Goal: Find specific fact: Find specific fact

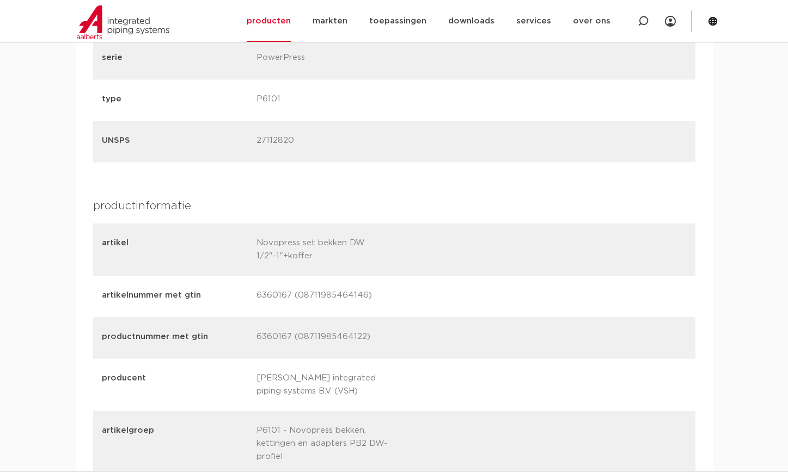
drag, startPoint x: 297, startPoint y: 295, endPoint x: 357, endPoint y: 295, distance: 59.4
click at [364, 295] on p "6360167 (08711985464146)" at bounding box center [330, 296] width 147 height 15
copy p "08711985464146"
click at [257, 296] on div "artikelnummer met gtin 6360167 (08711985464146)" at bounding box center [394, 296] width 603 height 41
drag, startPoint x: 258, startPoint y: 294, endPoint x: 290, endPoint y: 295, distance: 31.6
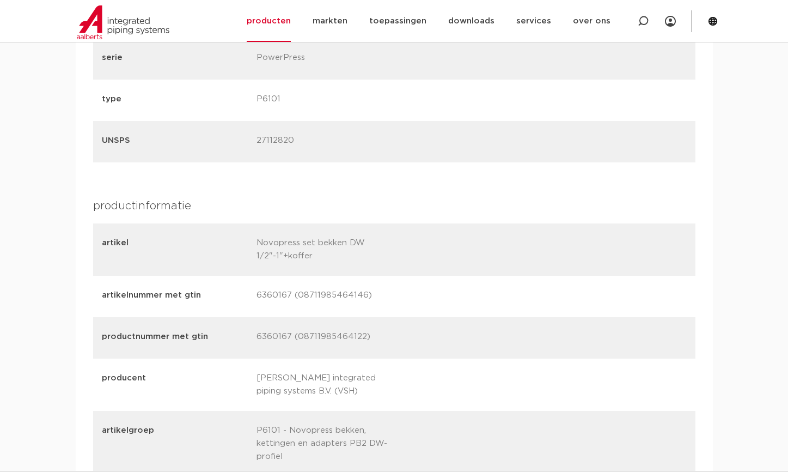
click at [289, 295] on p "6360167 (08711985464146)" at bounding box center [330, 296] width 147 height 15
copy p "6360167"
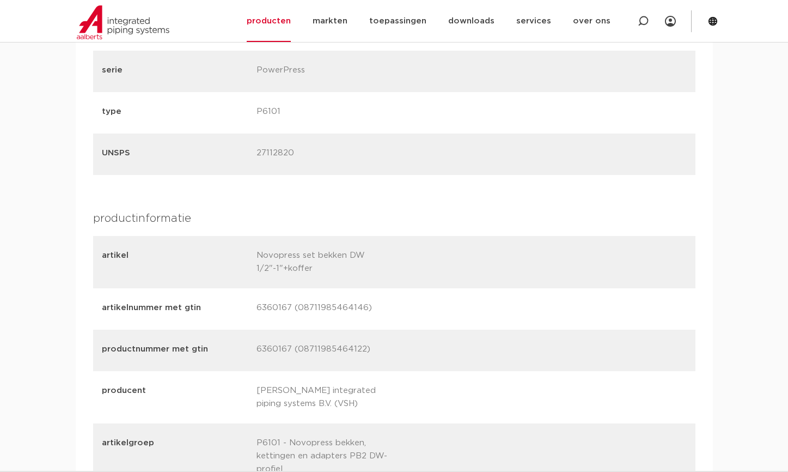
scroll to position [1088, 0]
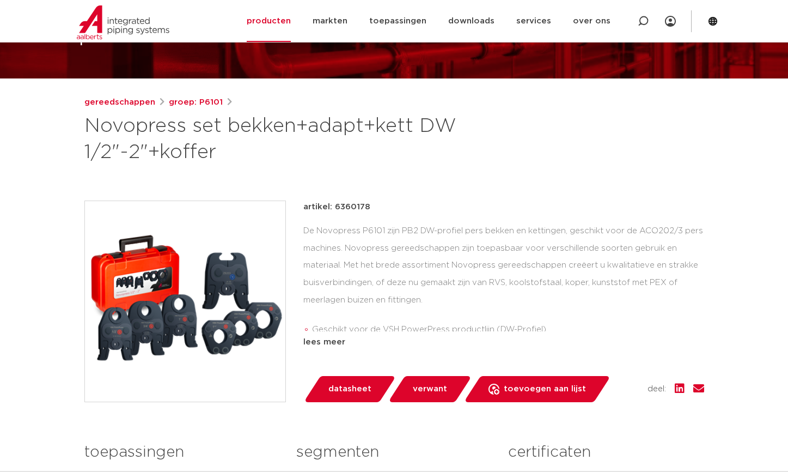
scroll to position [98, 0]
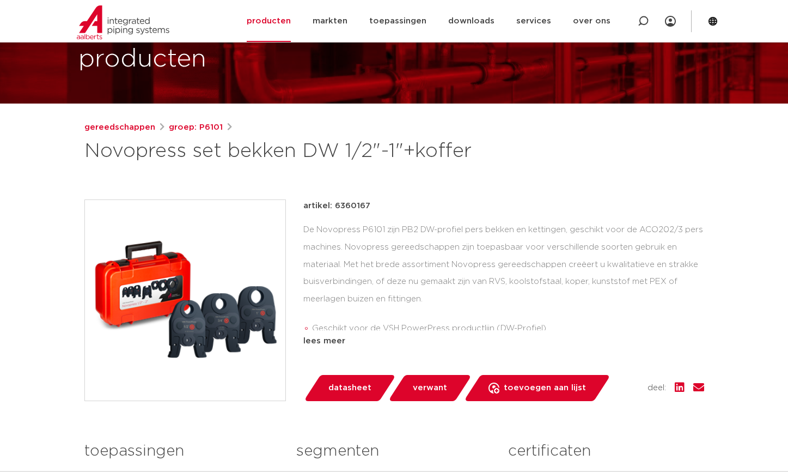
scroll to position [76, 0]
